Goal: Information Seeking & Learning: Find specific fact

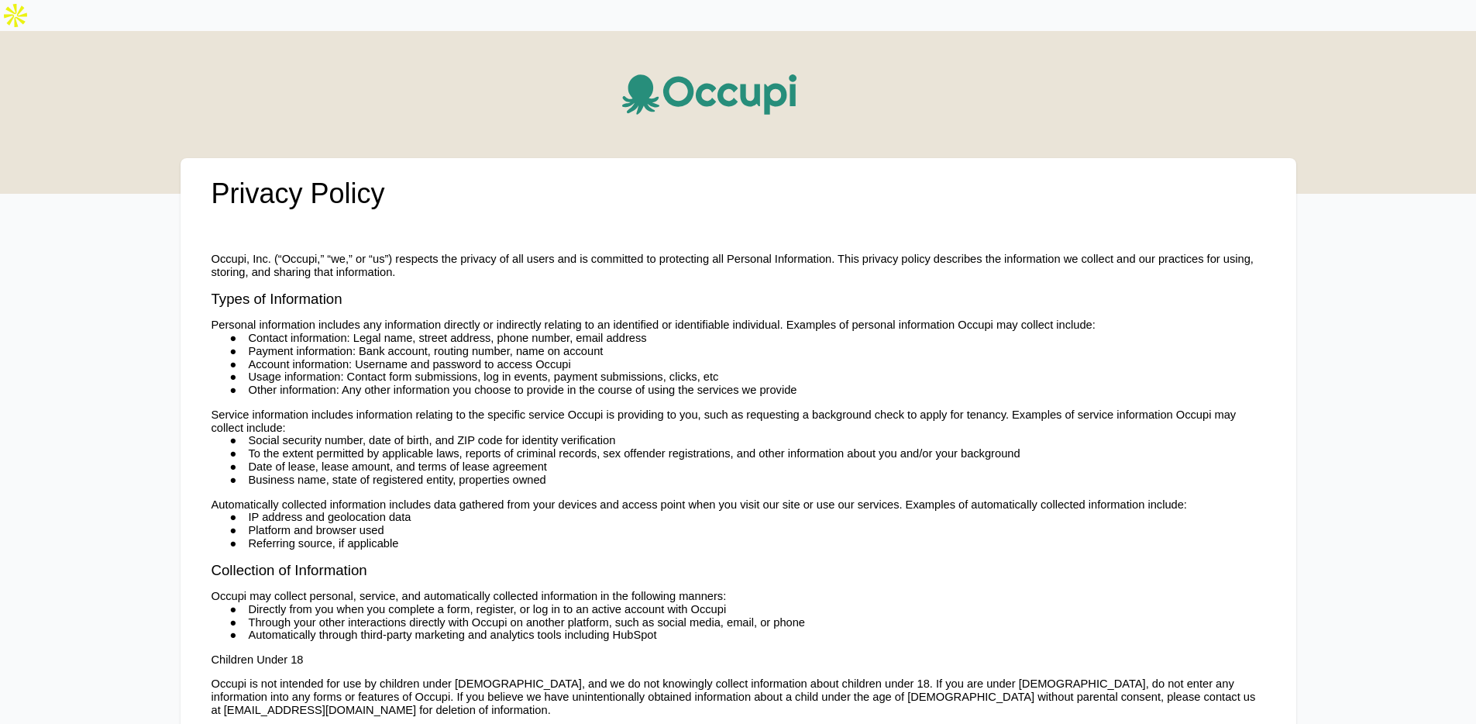
drag, startPoint x: 255, startPoint y: 235, endPoint x: 215, endPoint y: 227, distance: 41.0
click at [255, 253] on span "Occupi, Inc. (“Occupi,” “we,” or “us”) respects the privacy of all users and is…" at bounding box center [733, 266] width 1042 height 26
drag, startPoint x: 212, startPoint y: 224, endPoint x: 269, endPoint y: 229, distance: 57.6
click at [272, 253] on span "Occupi, Inc. (“Occupi,” “we,” or “us”) respects the privacy of all users and is…" at bounding box center [733, 266] width 1042 height 26
copy span "Occupi, Inc."
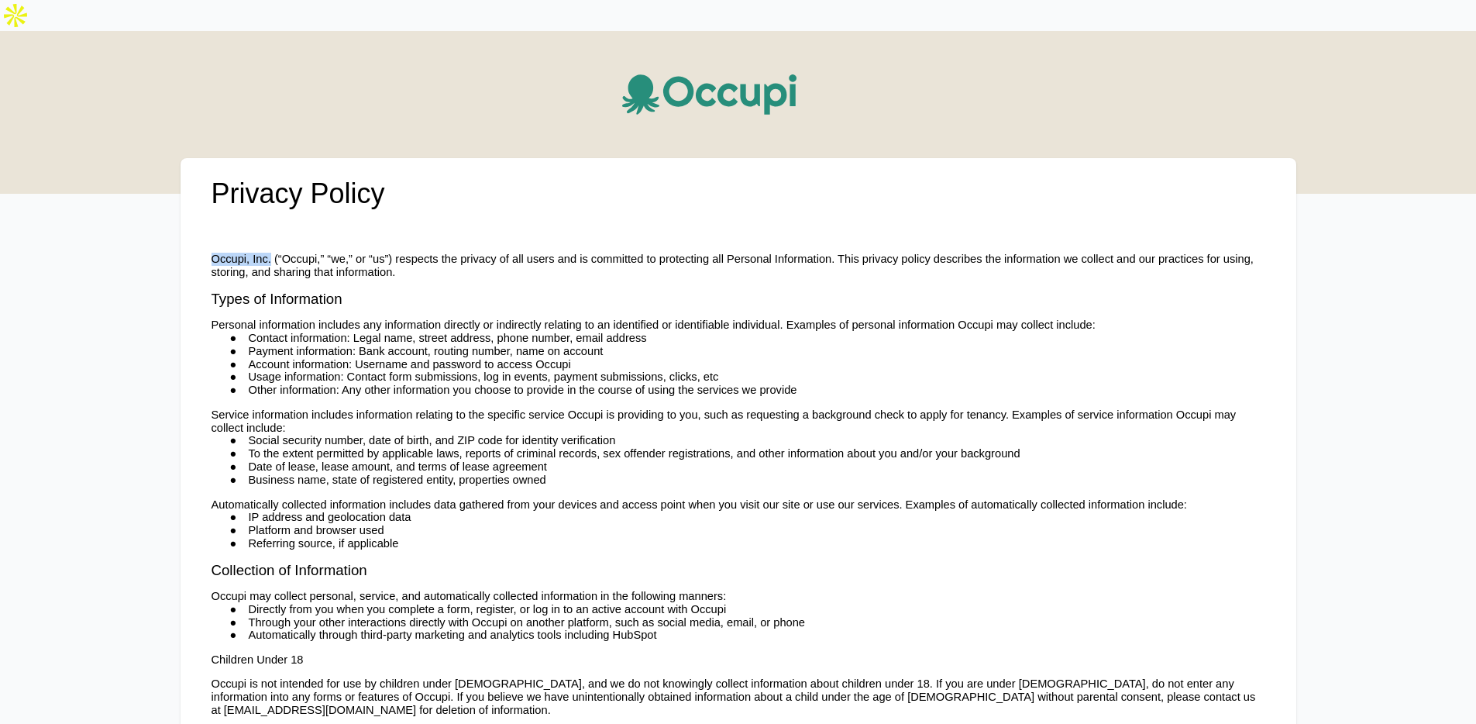
click at [708, 83] on icon at bounding box center [705, 94] width 20 height 23
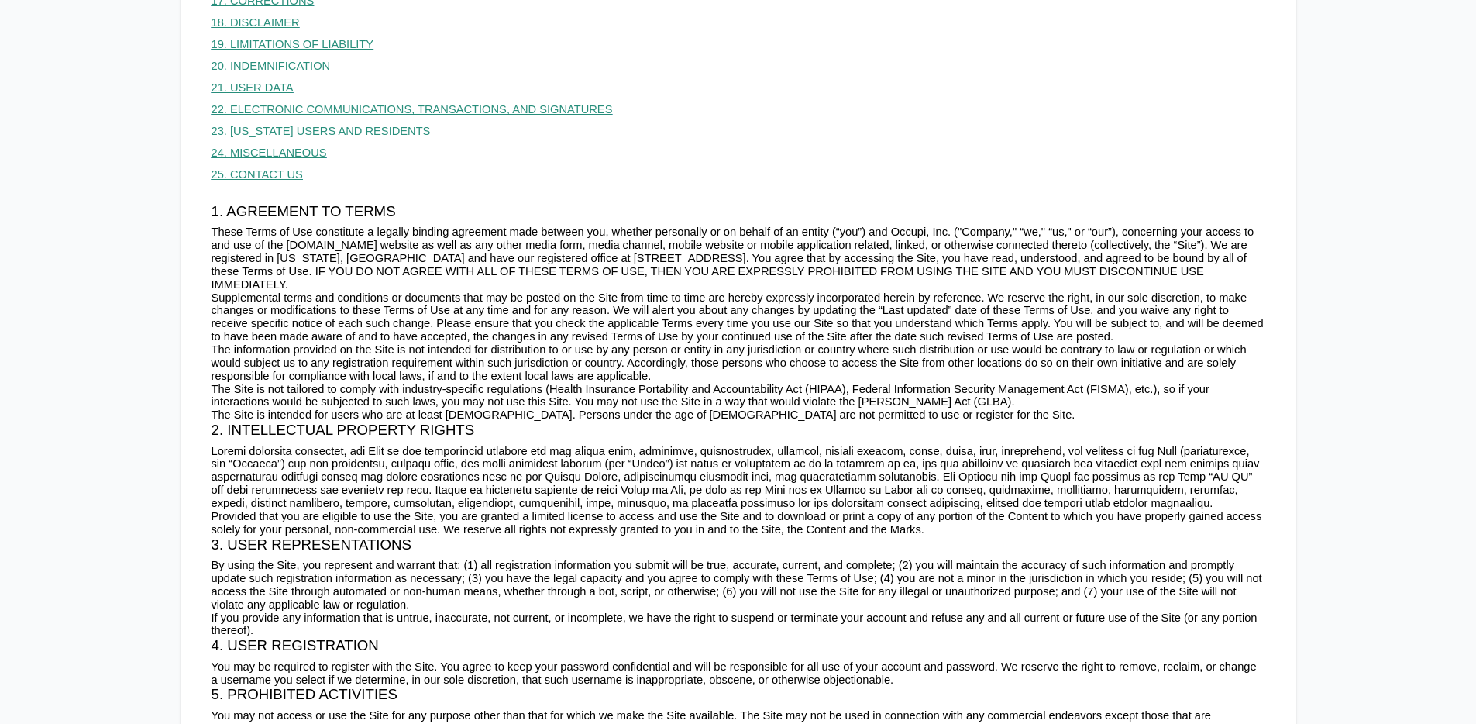
scroll to position [587, 0]
click at [297, 231] on span "These Terms of Use constitute a legally binding agreement made between you, whe…" at bounding box center [733, 261] width 1043 height 64
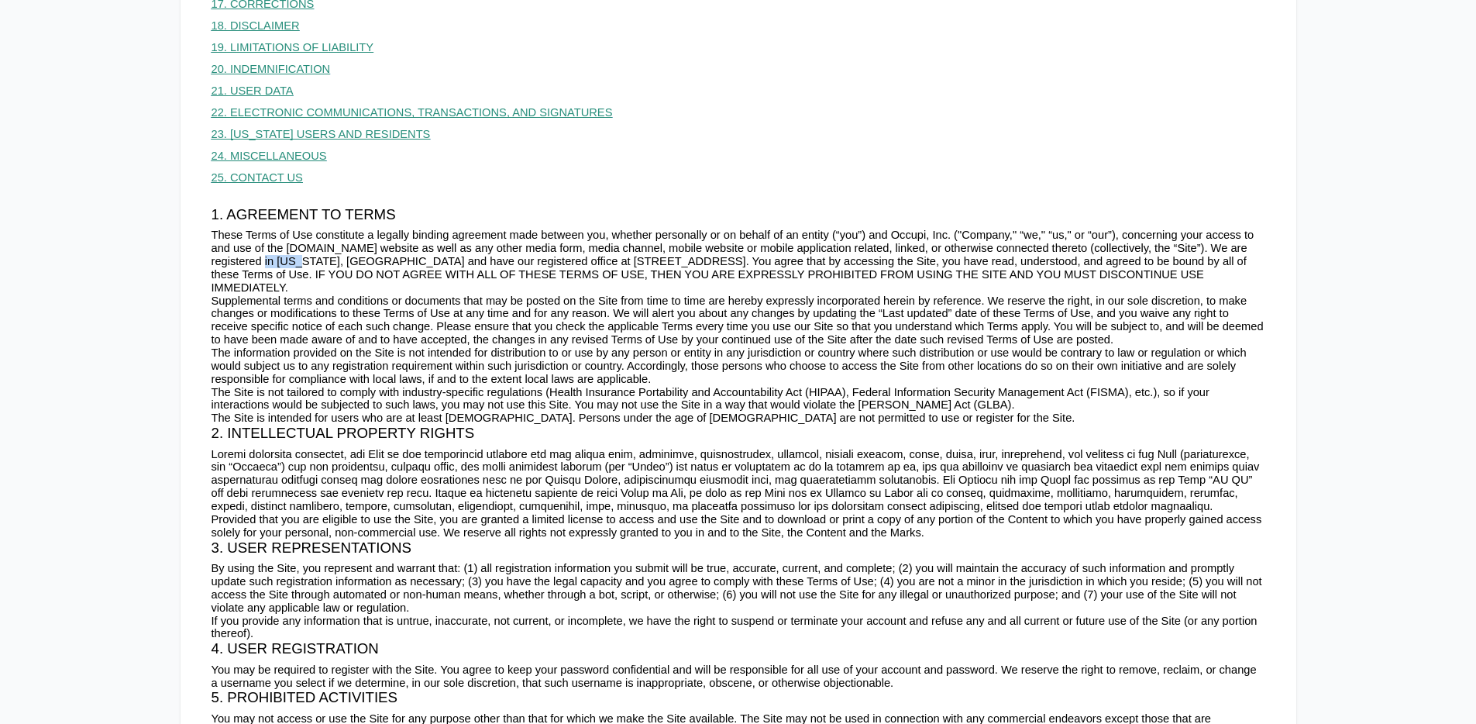
click at [297, 231] on span "These Terms of Use constitute a legally binding agreement made between you, whe…" at bounding box center [733, 261] width 1043 height 64
copy span "Alabama"
drag, startPoint x: 311, startPoint y: 234, endPoint x: 276, endPoint y: 234, distance: 34.9
click at [311, 234] on span "These Terms of Use constitute a legally binding agreement made between you, whe…" at bounding box center [733, 261] width 1043 height 64
drag, startPoint x: 277, startPoint y: 229, endPoint x: 394, endPoint y: 232, distance: 116.3
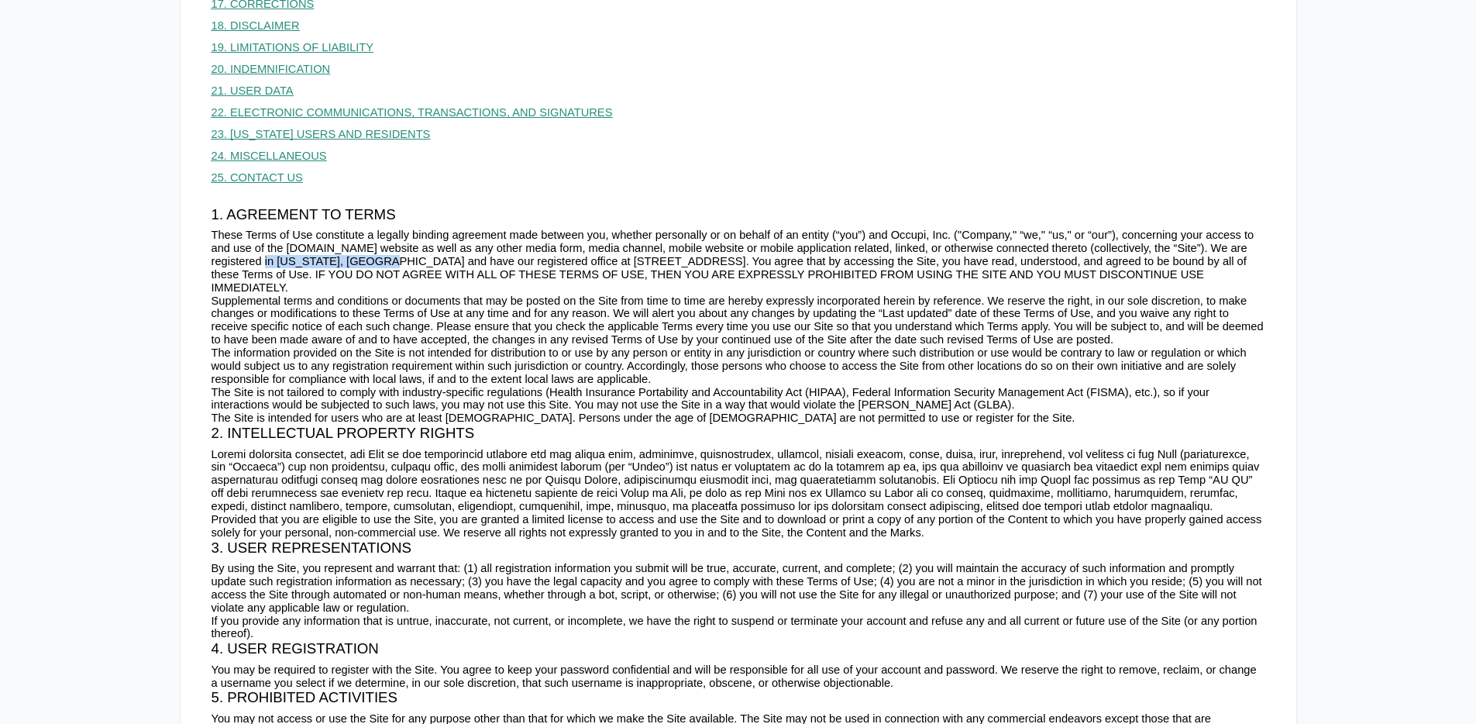
click at [394, 232] on span "These Terms of Use constitute a legally binding agreement made between you, whe…" at bounding box center [733, 261] width 1043 height 64
copy span "Alabama, United States"
click at [683, 229] on span "These Terms of Use constitute a legally binding agreement made between you, whe…" at bounding box center [733, 261] width 1043 height 64
copy span "Birmingham"
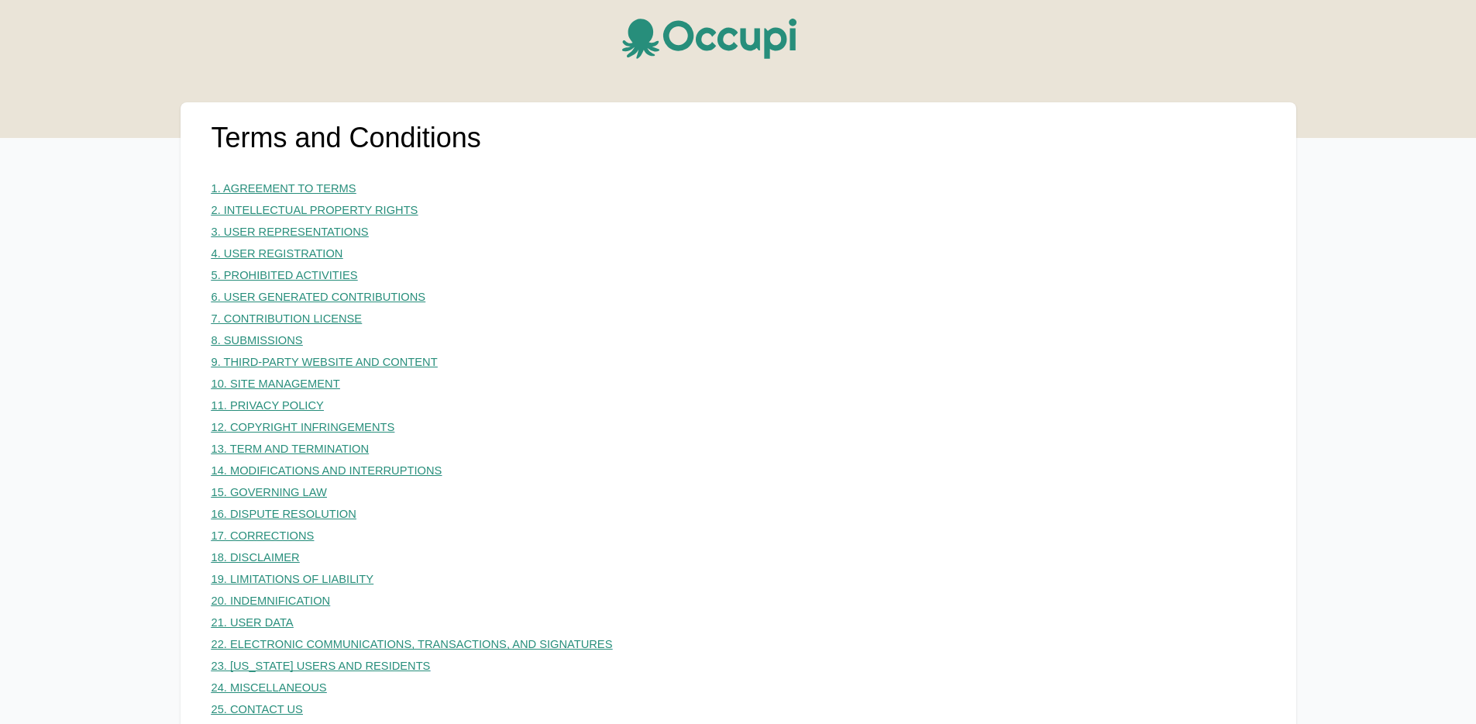
scroll to position [0, 0]
